Goal: Transaction & Acquisition: Purchase product/service

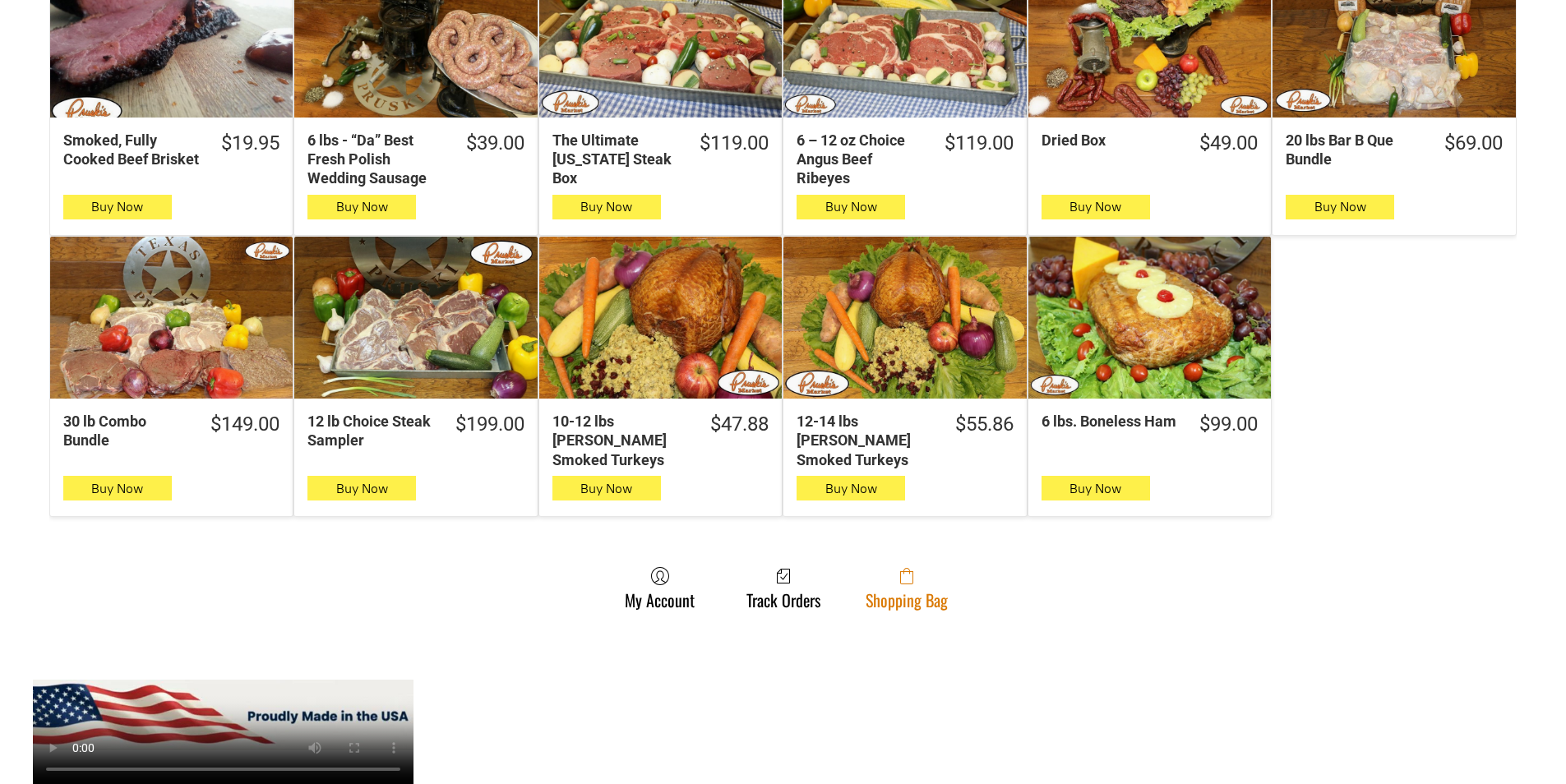
click at [917, 566] on span at bounding box center [906, 576] width 82 height 19
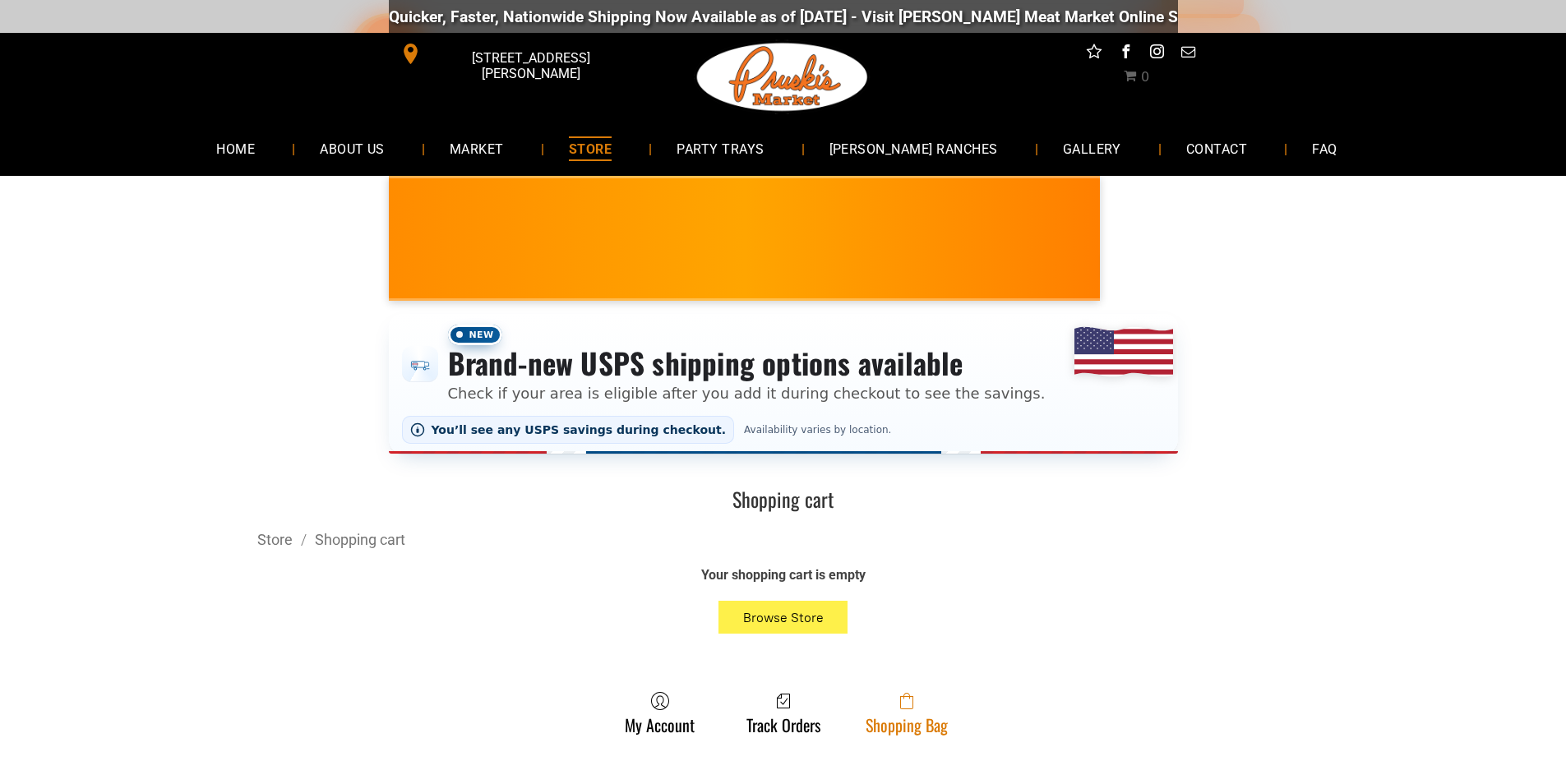
click at [919, 726] on link "Shopping Bag" at bounding box center [907, 712] width 99 height 43
click at [921, 716] on link "Shopping Bag" at bounding box center [907, 712] width 99 height 43
click at [931, 717] on link "Shopping Bag" at bounding box center [907, 712] width 99 height 43
